Goal: Information Seeking & Learning: Find specific page/section

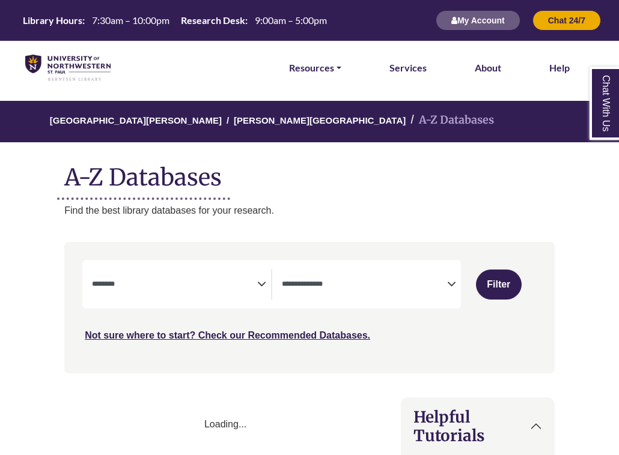
select select "Database Subject Filter"
select select "Database Types Filter"
select select "Database Subject Filter"
select select "Database Types Filter"
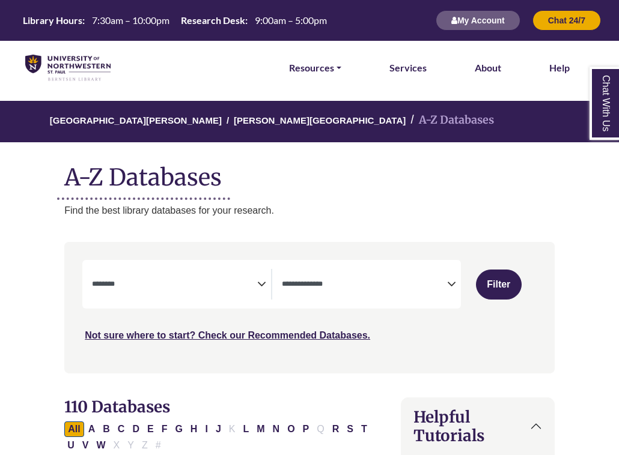
click at [257, 279] on icon "Search filters" at bounding box center [261, 282] width 9 height 17
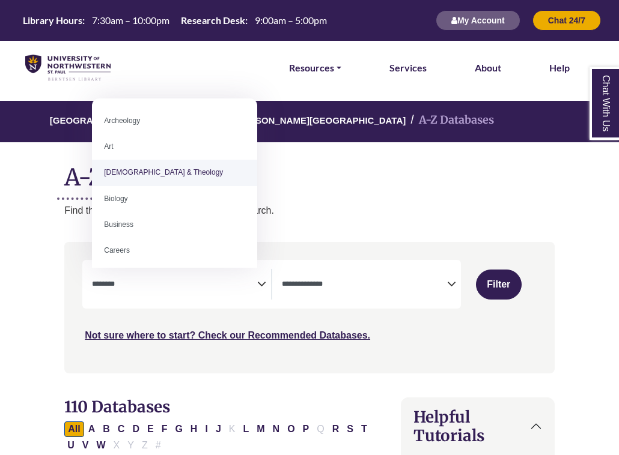
select select "*****"
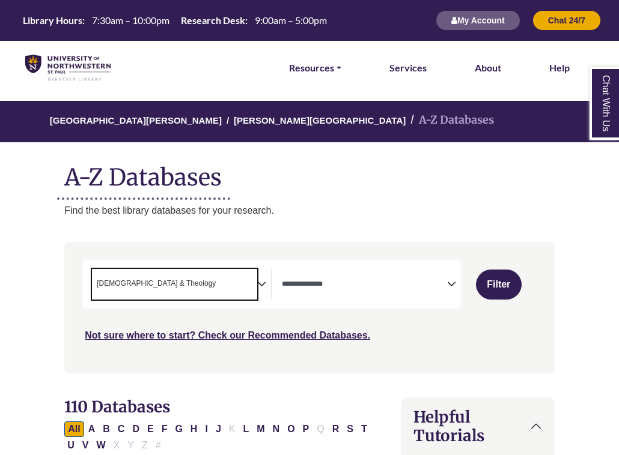
click at [257, 280] on icon "Search filters" at bounding box center [261, 282] width 9 height 17
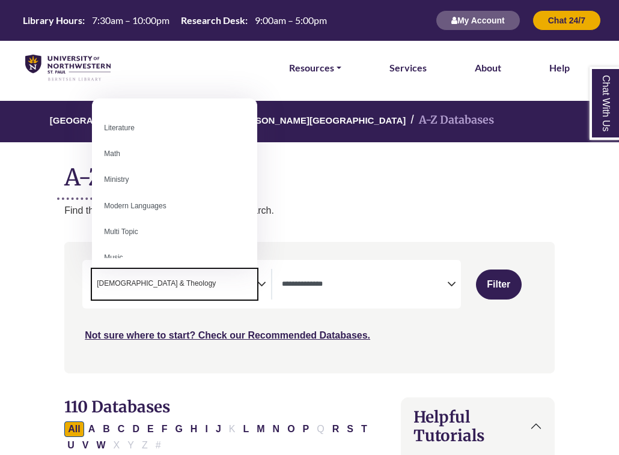
scroll to position [701, 0]
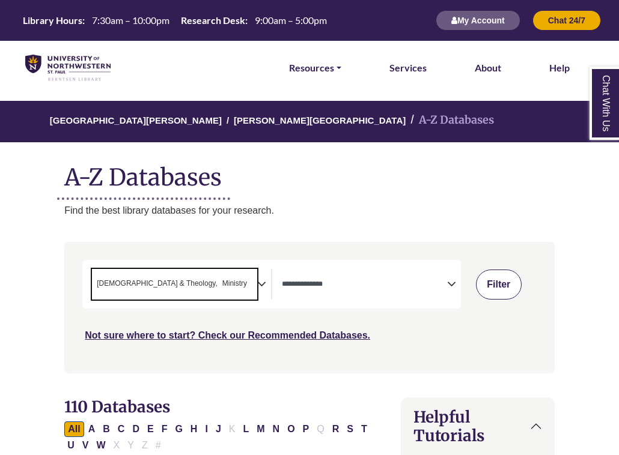
click at [507, 288] on button "Filter" at bounding box center [499, 285] width 46 height 30
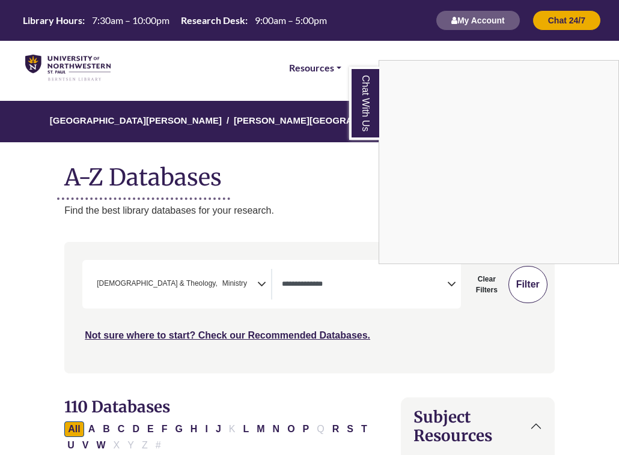
select select "Database Types Filter"
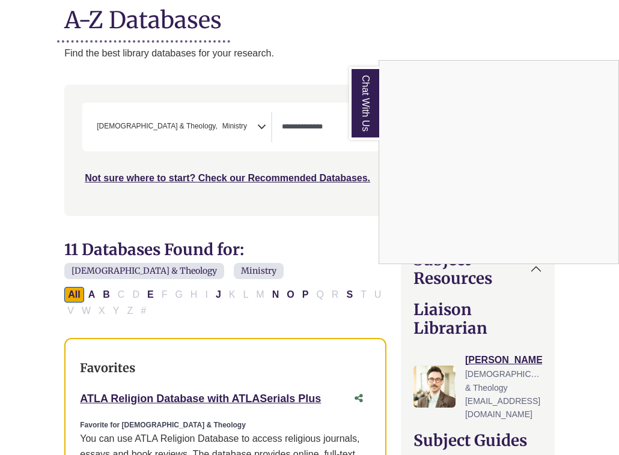
scroll to position [160, 0]
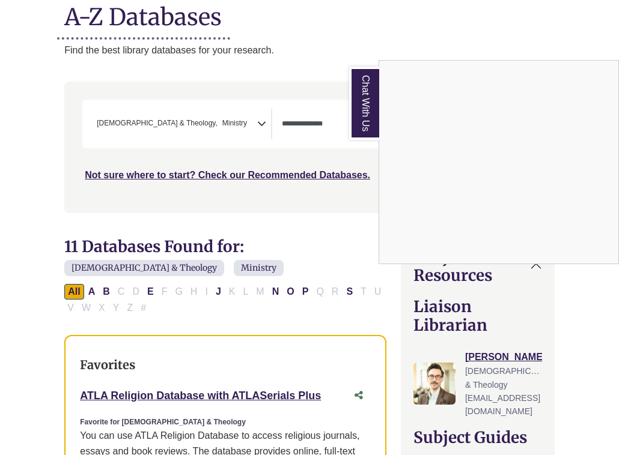
click at [370, 118] on link "Chat With Us" at bounding box center [364, 103] width 30 height 73
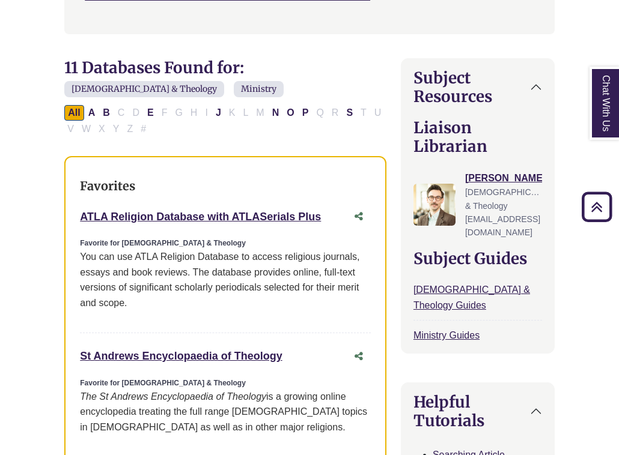
scroll to position [232, 0]
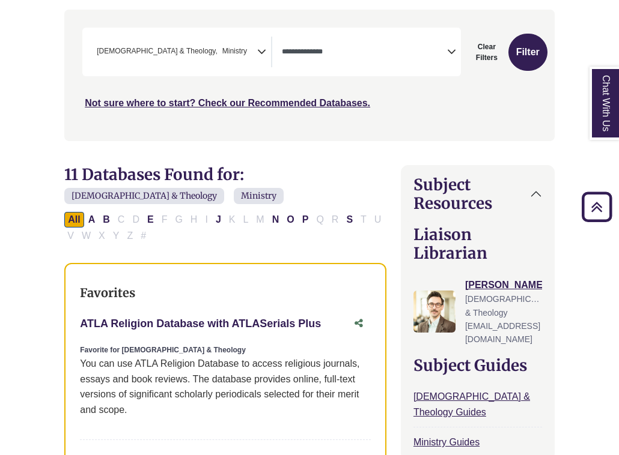
click at [153, 327] on link "ATLA Religion Database with ATLASerials Plus This link opens in a new window" at bounding box center [200, 324] width 241 height 12
